Goal: Task Accomplishment & Management: Use online tool/utility

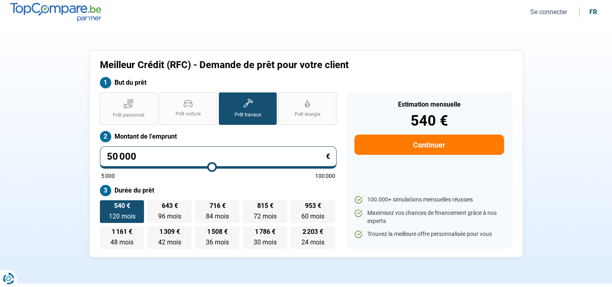
type input "5 000"
type input "5000"
type input "0"
type input "5000"
type input "2"
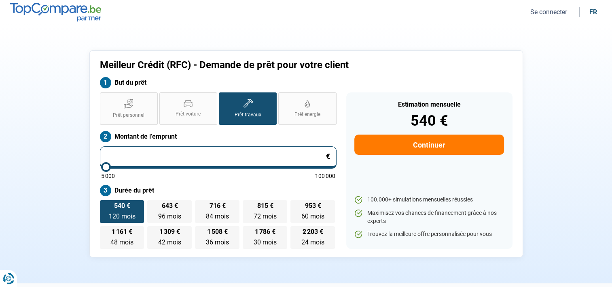
type input "5000"
type input "20"
type input "5000"
type input "200"
type input "5000"
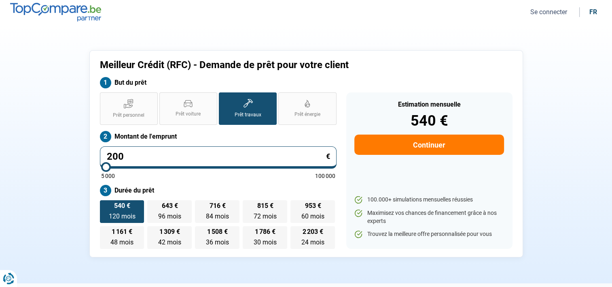
type input "2 000"
type input "5000"
type input "20 000"
type input "20000"
type input "20 000"
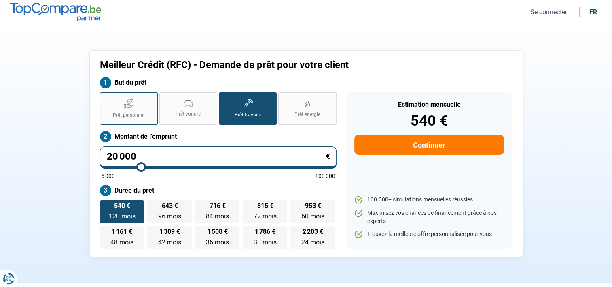
radio input "true"
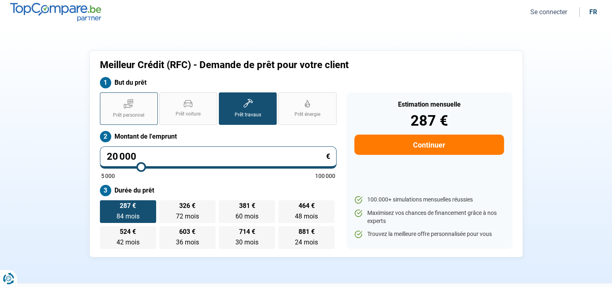
click at [130, 110] on label "Prêt personnel" at bounding box center [129, 108] width 58 height 32
click at [130, 113] on span "Prêt personnel" at bounding box center [129, 115] width 32 height 7
click at [105, 98] on input "Prêt personnel" at bounding box center [102, 94] width 5 height 5
radio input "true"
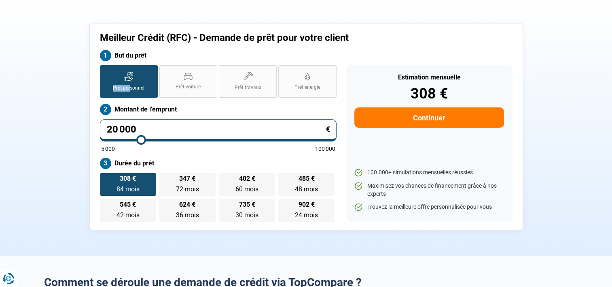
scroll to position [40, 0]
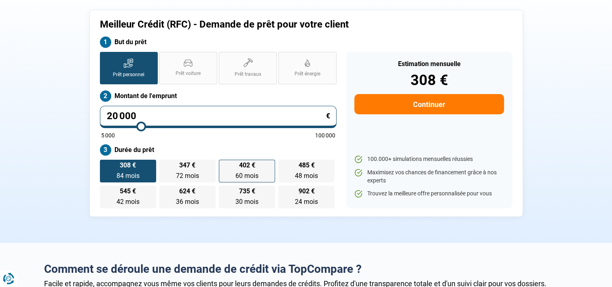
click at [255, 175] on span "60 mois" at bounding box center [247, 176] width 23 height 8
click at [224, 165] on input "402 € 60 mois 60 mois" at bounding box center [221, 161] width 5 height 5
radio input "true"
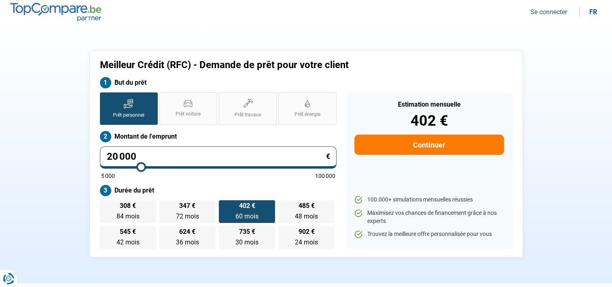
scroll to position [81, 0]
